Goal: Transaction & Acquisition: Purchase product/service

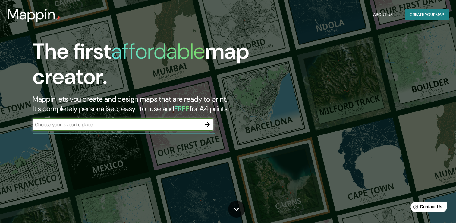
click at [116, 126] on input "text" at bounding box center [117, 124] width 169 height 7
type input "EL TABACAL GUERRERO"
click at [145, 125] on input "EL TABACAL GUERRERO" at bounding box center [117, 124] width 169 height 7
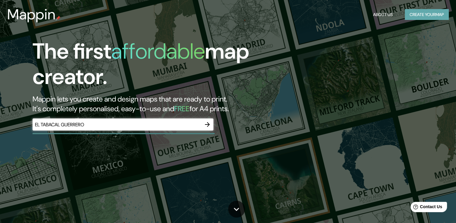
click at [421, 17] on button "Create your map" at bounding box center [427, 14] width 44 height 11
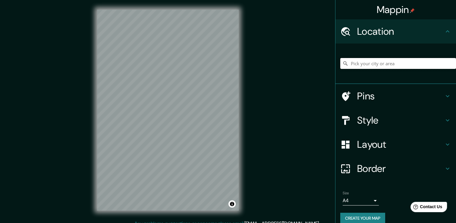
click at [381, 66] on input "Pick your city or area" at bounding box center [398, 63] width 116 height 11
click at [426, 62] on input "El Tabacal, [GEOGRAPHIC_DATA][PERSON_NAME], [GEOGRAPHIC_DATA]" at bounding box center [398, 63] width 116 height 11
drag, startPoint x: 431, startPoint y: 63, endPoint x: 369, endPoint y: 60, distance: 62.2
click at [369, 60] on input "El Tabacal, [GEOGRAPHIC_DATA][PERSON_NAME], [GEOGRAPHIC_DATA]" at bounding box center [398, 63] width 116 height 11
click at [367, 65] on input "[GEOGRAPHIC_DATA], [GEOGRAPHIC_DATA]" at bounding box center [398, 63] width 116 height 11
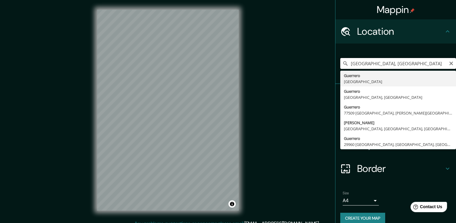
click at [385, 64] on input "[GEOGRAPHIC_DATA], [GEOGRAPHIC_DATA]" at bounding box center [398, 63] width 116 height 11
click at [346, 62] on input "[GEOGRAPHIC_DATA], [GEOGRAPHIC_DATA]" at bounding box center [398, 63] width 116 height 11
type input "Tierra Colorada, [GEOGRAPHIC_DATA], [GEOGRAPHIC_DATA]"
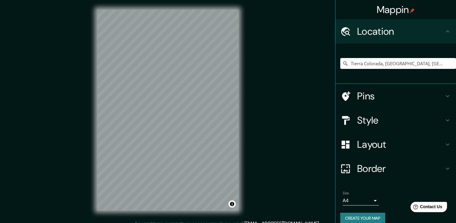
click at [381, 95] on h4 "Pins" at bounding box center [400, 96] width 87 height 12
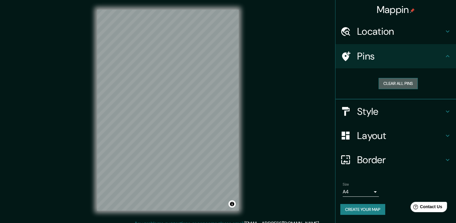
click at [403, 85] on button "Clear all pins" at bounding box center [398, 83] width 39 height 11
click at [449, 109] on icon at bounding box center [447, 111] width 7 height 7
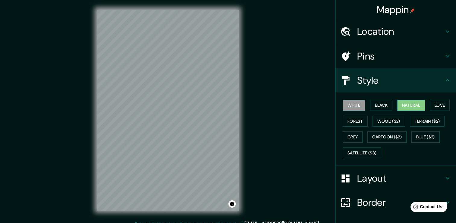
click at [405, 104] on button "Natural" at bounding box center [411, 105] width 28 height 11
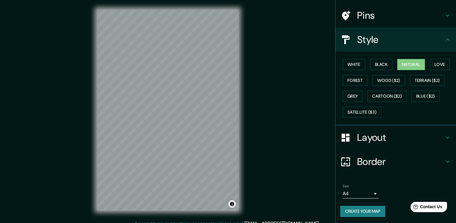
click at [444, 134] on icon at bounding box center [447, 137] width 7 height 7
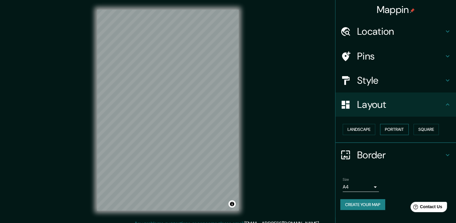
click at [401, 130] on button "Portrait" at bounding box center [394, 129] width 29 height 11
click at [367, 128] on button "Landscape" at bounding box center [359, 129] width 33 height 11
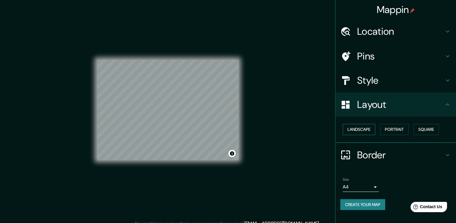
click at [367, 128] on button "Landscape" at bounding box center [359, 129] width 33 height 11
click at [392, 128] on button "Portrait" at bounding box center [394, 129] width 29 height 11
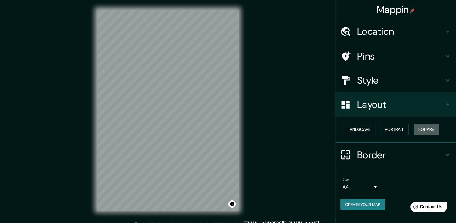
click at [426, 128] on button "Square" at bounding box center [426, 129] width 25 height 11
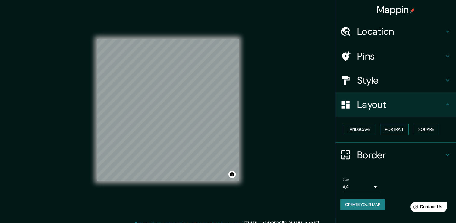
click at [404, 127] on button "Portrait" at bounding box center [394, 129] width 29 height 11
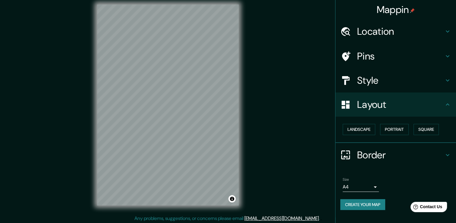
scroll to position [7, 0]
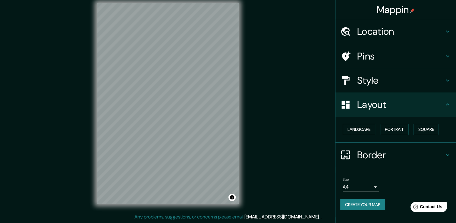
click at [448, 151] on icon at bounding box center [447, 154] width 7 height 7
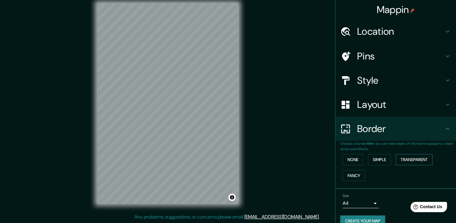
click at [403, 160] on button "Transparent" at bounding box center [414, 159] width 37 height 11
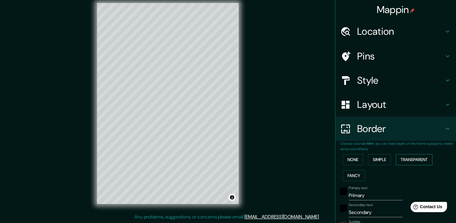
click at [403, 159] on button "Transparent" at bounding box center [414, 159] width 37 height 11
type input "226"
type input "38"
click at [376, 159] on button "Simple" at bounding box center [379, 159] width 23 height 11
click at [350, 171] on button "Fancy" at bounding box center [354, 175] width 22 height 11
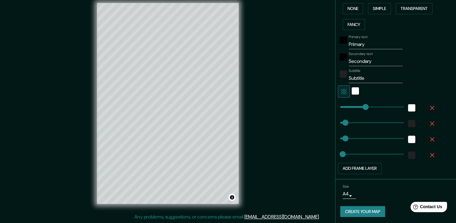
scroll to position [151, 0]
type input "0"
drag, startPoint x: 359, startPoint y: 125, endPoint x: 327, endPoint y: 126, distance: 31.7
type input "38"
type input "19"
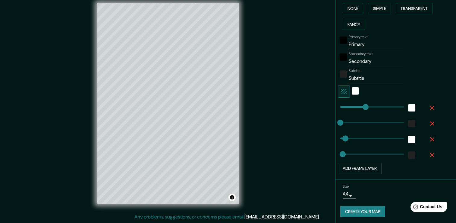
type input "38"
type input "19"
click at [353, 171] on button "Add frame layer" at bounding box center [360, 168] width 44 height 11
type input "38"
type input "19"
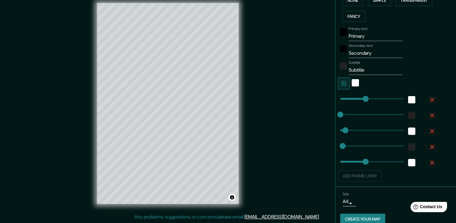
scroll to position [166, 0]
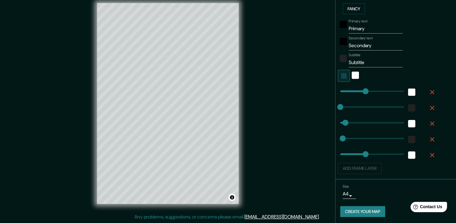
click at [346, 195] on body "Mappin Location [GEOGRAPHIC_DATA], [GEOGRAPHIC_DATA], [GEOGRAPHIC_DATA] Pins St…" at bounding box center [228, 104] width 456 height 223
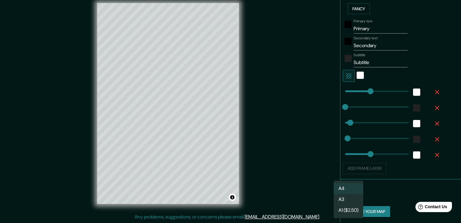
click at [346, 200] on li "A3" at bounding box center [349, 199] width 30 height 11
type input "a4"
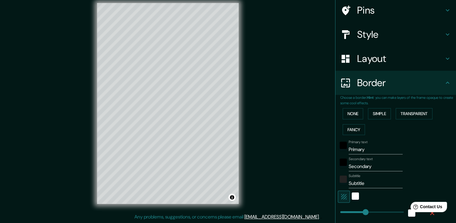
scroll to position [0, 0]
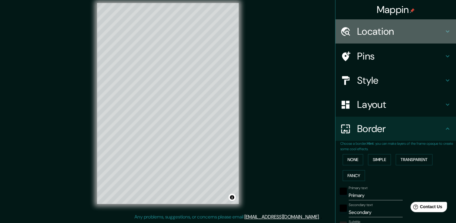
click at [380, 30] on h4 "Location" at bounding box center [400, 31] width 87 height 12
type input "38"
type input "19"
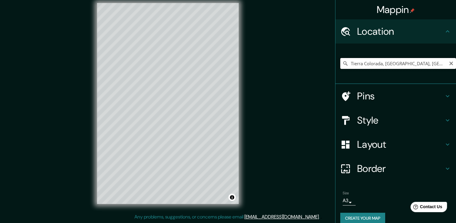
drag, startPoint x: 378, startPoint y: 63, endPoint x: 348, endPoint y: 63, distance: 29.6
click at [346, 62] on input "Tierra Colorada, [GEOGRAPHIC_DATA], [GEOGRAPHIC_DATA]" at bounding box center [398, 63] width 116 height 11
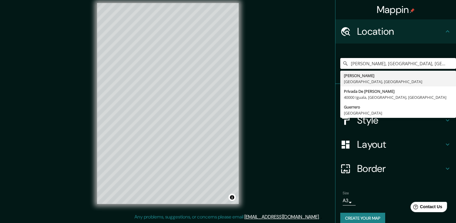
type input "[PERSON_NAME], [GEOGRAPHIC_DATA], [GEOGRAPHIC_DATA]"
